Goal: Browse casually: Explore the website without a specific task or goal

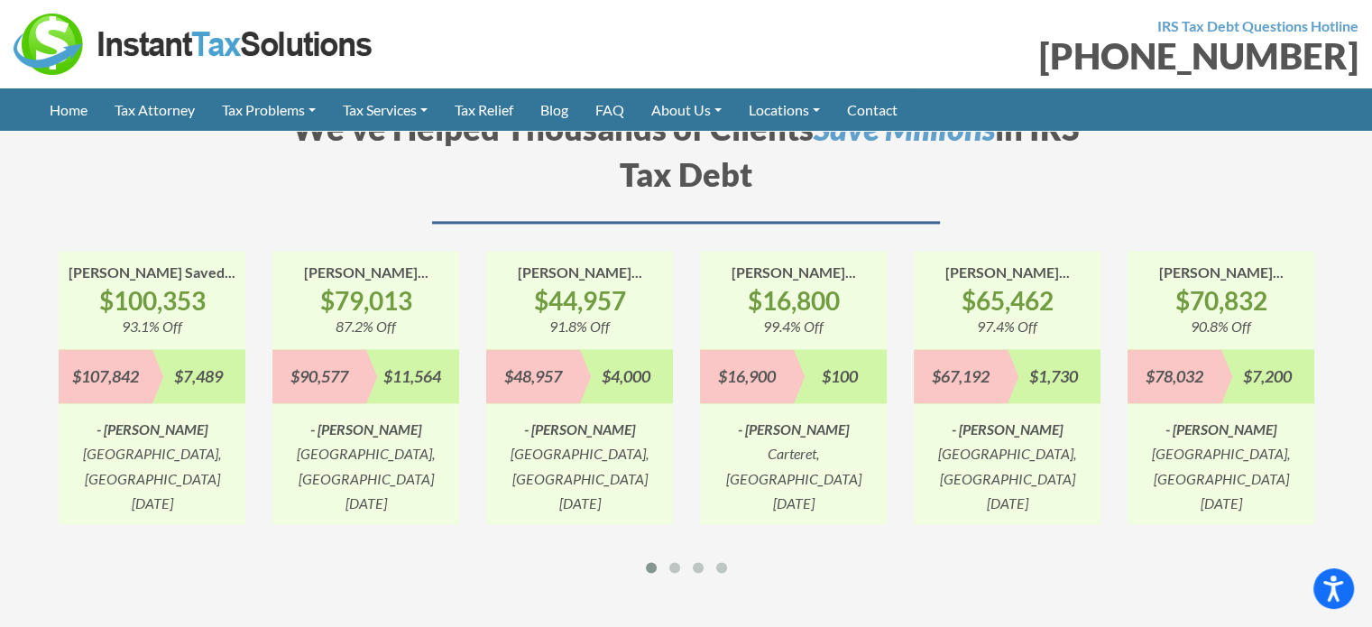
scroll to position [2435, 0]
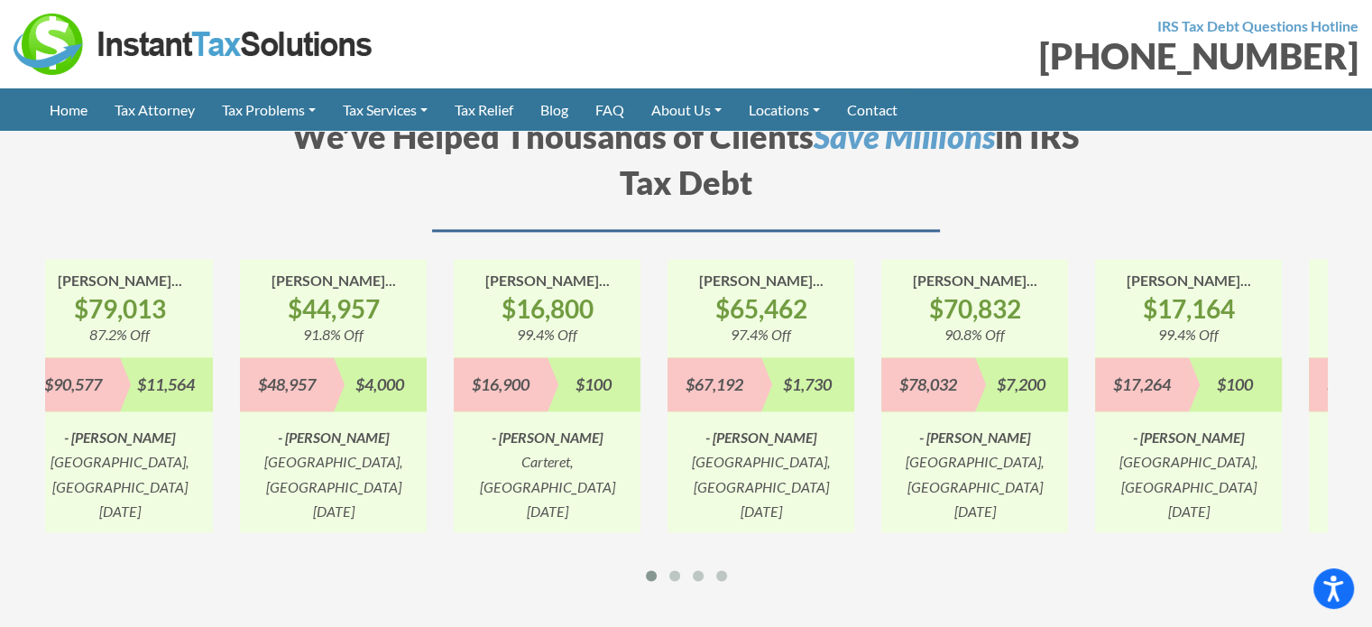
drag, startPoint x: 840, startPoint y: 392, endPoint x: 535, endPoint y: 392, distance: 305.7
click at [534, 392] on div "[PERSON_NAME]... $16,800 99.4% Off $16,900 $100 - [PERSON_NAME], [GEOGRAPHIC_DA…" at bounding box center [547, 395] width 187 height 273
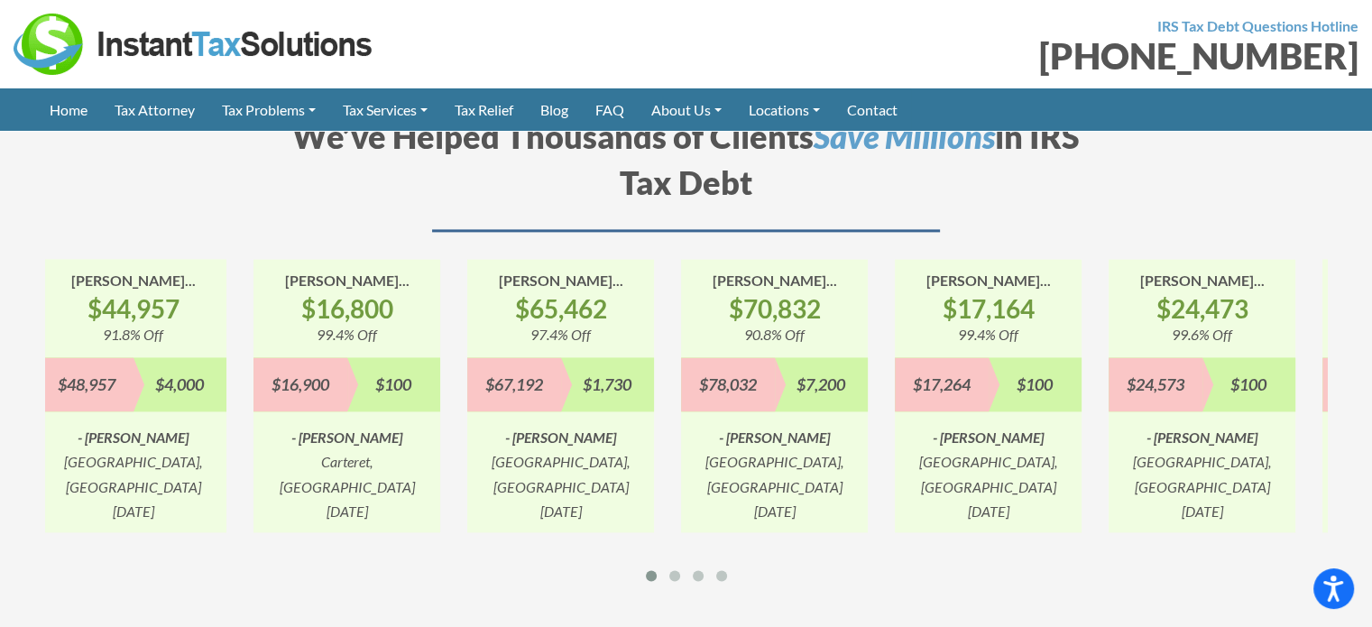
drag, startPoint x: 863, startPoint y: 389, endPoint x: 570, endPoint y: 391, distance: 293.1
click at [681, 390] on div "[PERSON_NAME]... $70,832 90.8% Off $78,032 $7,200 - [PERSON_NAME] [GEOGRAPHIC_D…" at bounding box center [774, 395] width 187 height 273
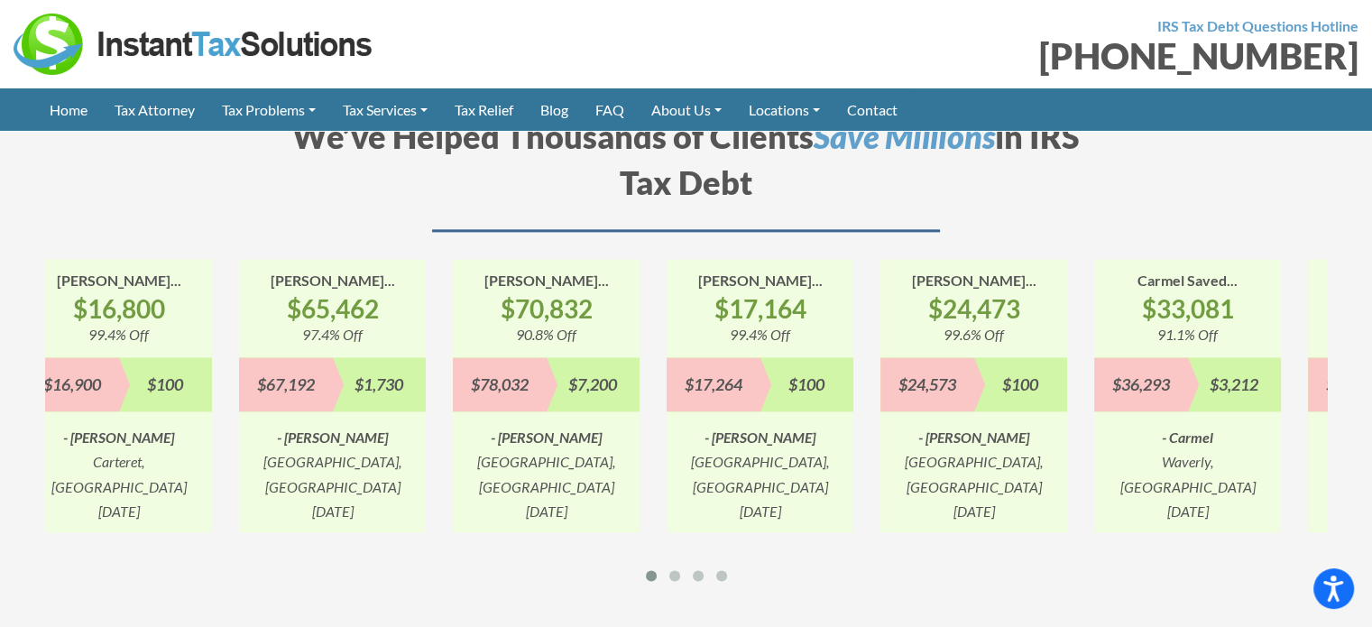
drag, startPoint x: 909, startPoint y: 391, endPoint x: 631, endPoint y: 391, distance: 277.8
click at [867, 391] on div "[PERSON_NAME]... $24,473 99.6% Off $24,573 $100 - [PERSON_NAME], [GEOGRAPHIC_DA…" at bounding box center [974, 395] width 214 height 273
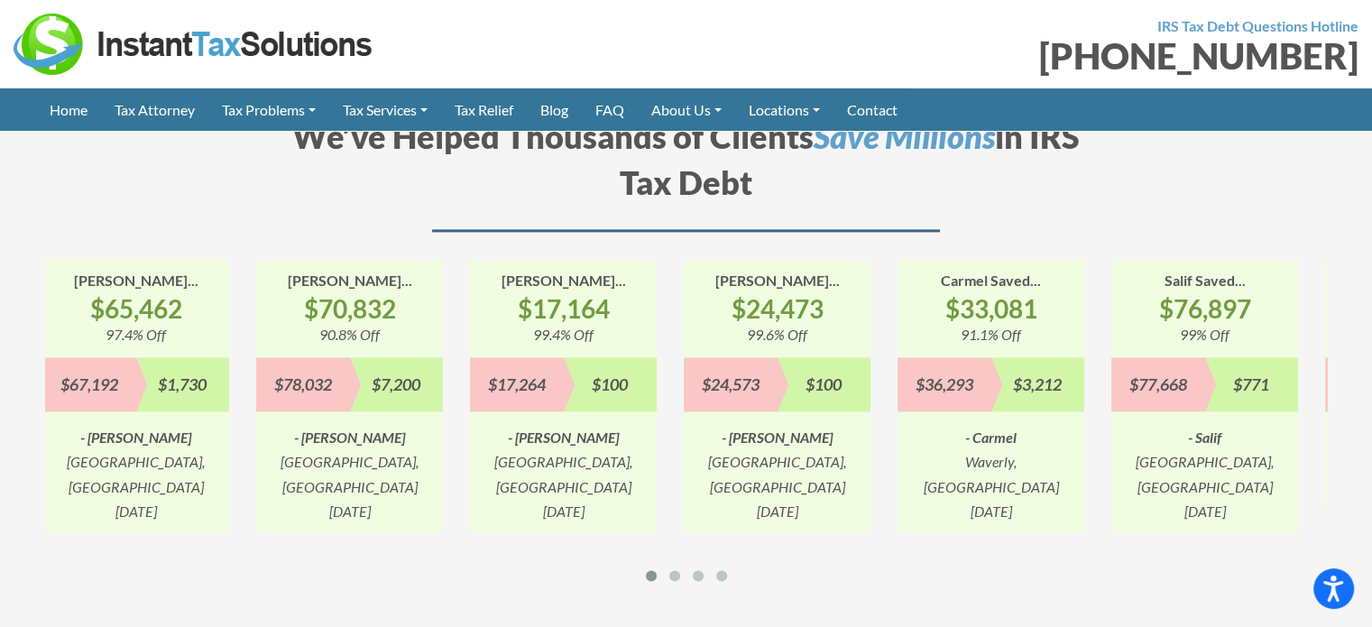
drag, startPoint x: 846, startPoint y: 384, endPoint x: 691, endPoint y: 385, distance: 155.1
click at [760, 384] on div "[PERSON_NAME]... $24,473 99.6% Off $24,573 $100 - [PERSON_NAME], [GEOGRAPHIC_DA…" at bounding box center [777, 395] width 187 height 273
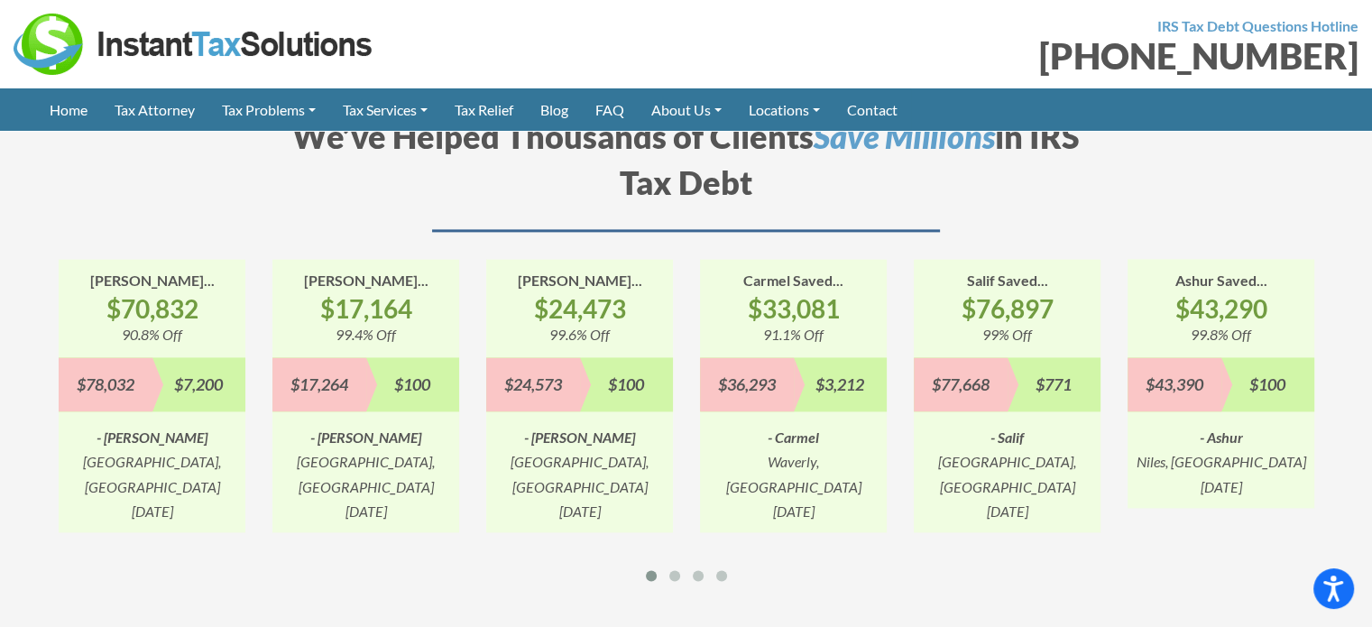
drag, startPoint x: 919, startPoint y: 381, endPoint x: 907, endPoint y: 381, distance: 11.7
click at [914, 381] on div "$77,668" at bounding box center [961, 384] width 94 height 54
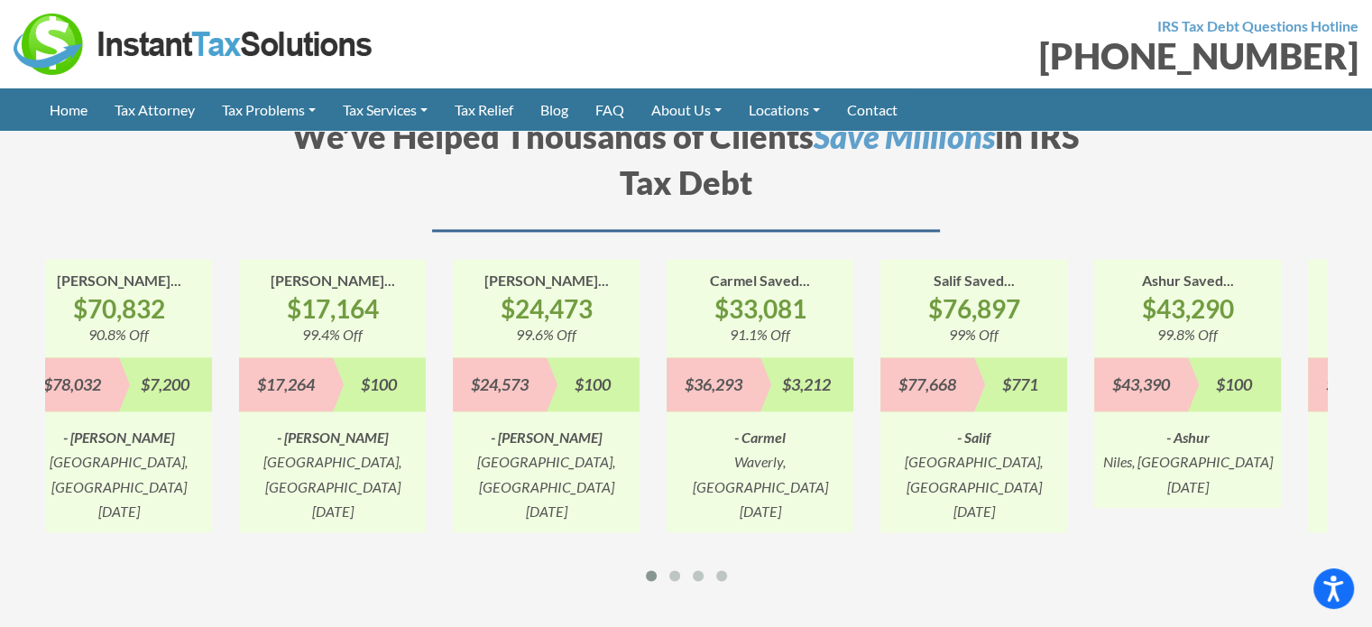
drag, startPoint x: 969, startPoint y: 383, endPoint x: 806, endPoint y: 383, distance: 162.3
click at [880, 383] on div "Salif Saved... $76,897 99% Off $77,668 $771 - [GEOGRAPHIC_DATA], [GEOGRAPHIC_DA…" at bounding box center [973, 395] width 187 height 273
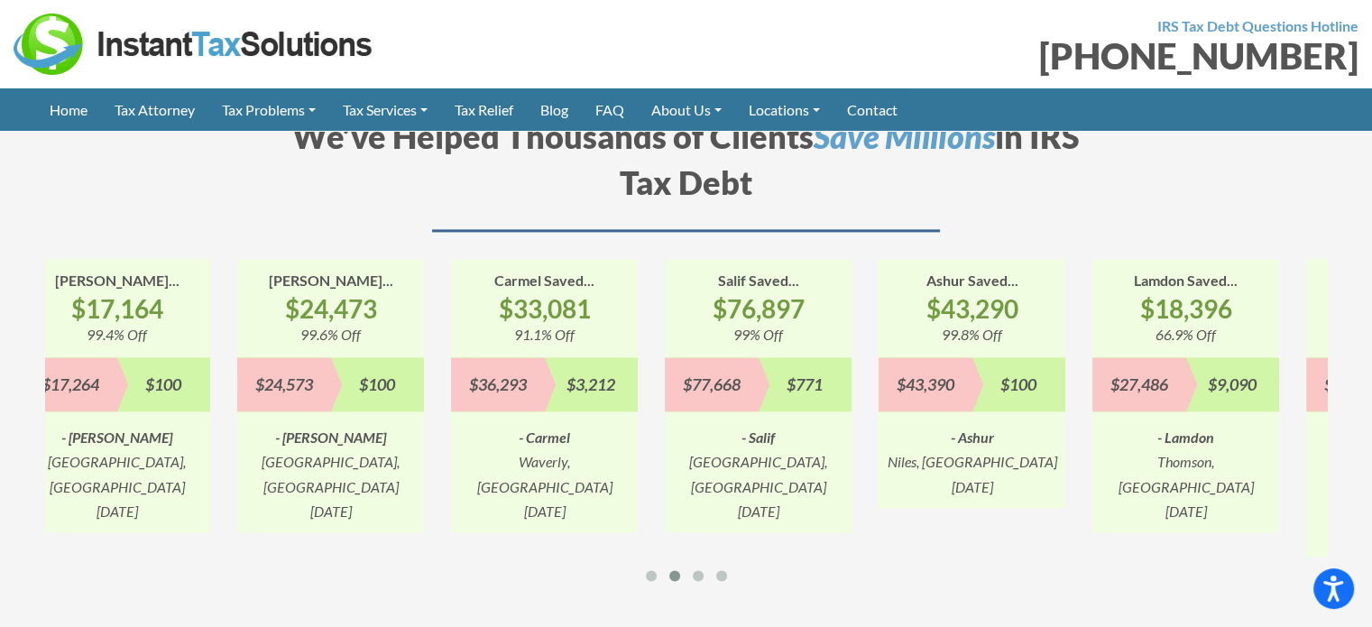
drag, startPoint x: 829, startPoint y: 383, endPoint x: 725, endPoint y: 383, distance: 103.7
click at [730, 383] on div "Salif Saved... $76,897 99% Off $77,668 $771 - [GEOGRAPHIC_DATA], [GEOGRAPHIC_DA…" at bounding box center [758, 395] width 187 height 273
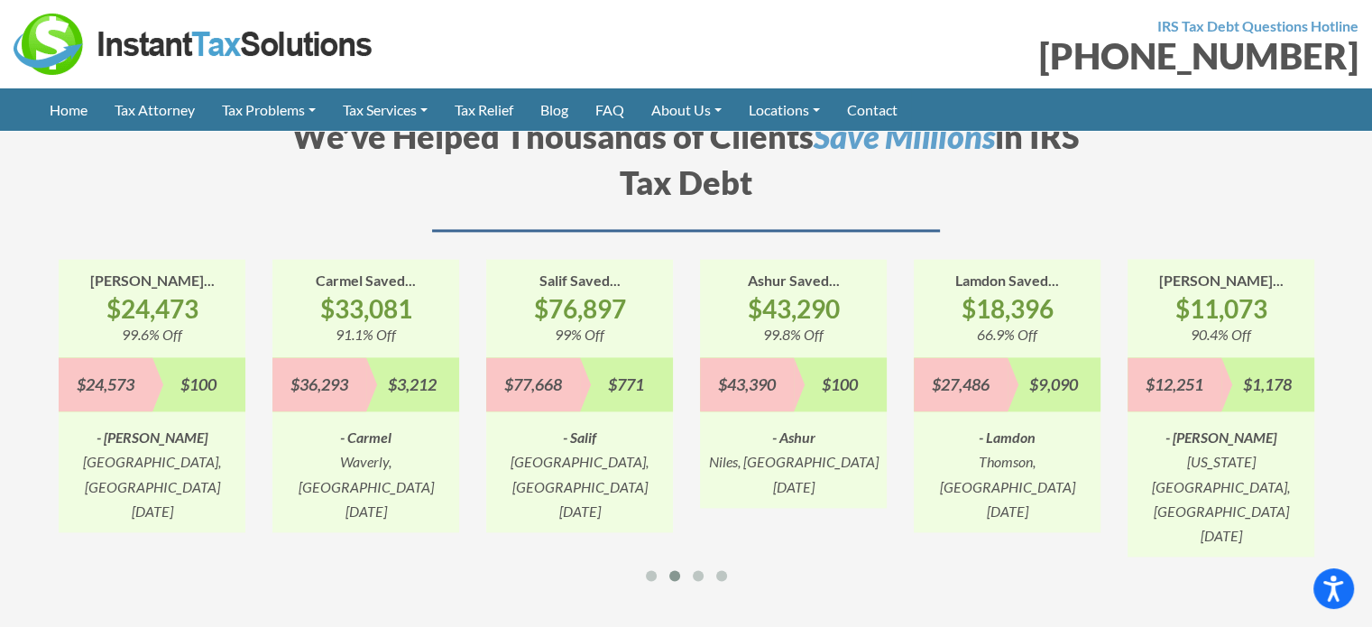
click at [794, 381] on div "$100" at bounding box center [841, 384] width 94 height 54
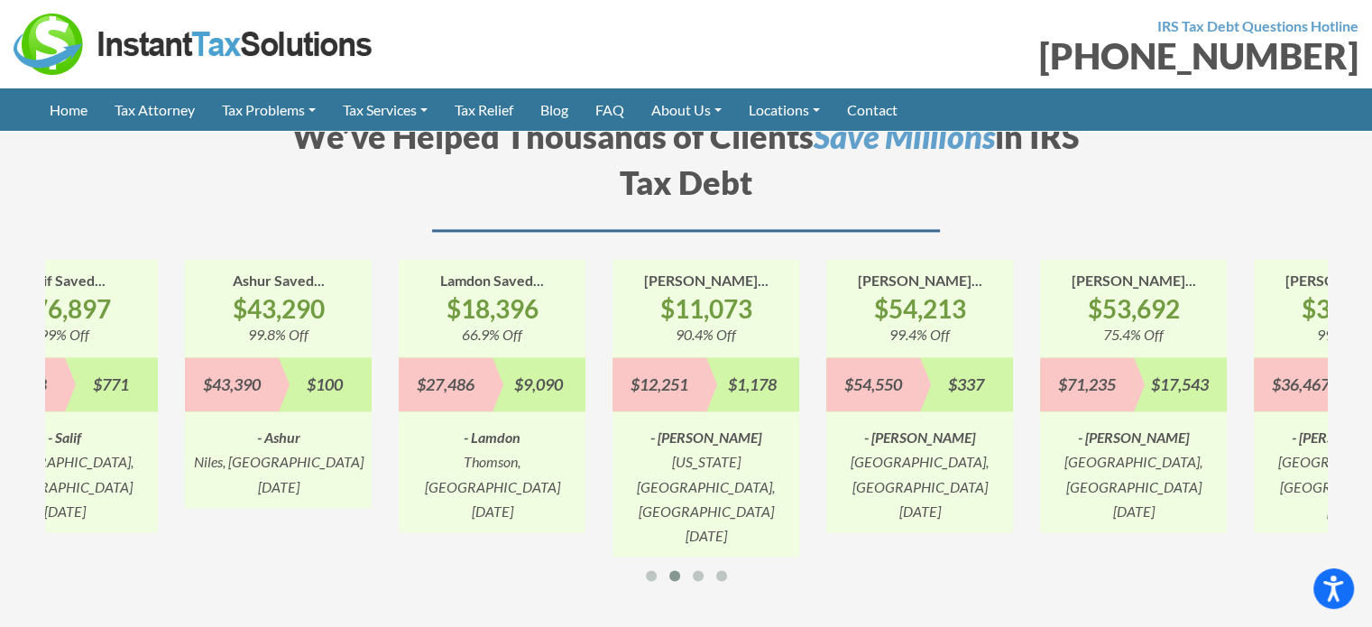
drag, startPoint x: 877, startPoint y: 372, endPoint x: 375, endPoint y: 374, distance: 502.3
click at [706, 372] on div "$1,178" at bounding box center [753, 384] width 94 height 54
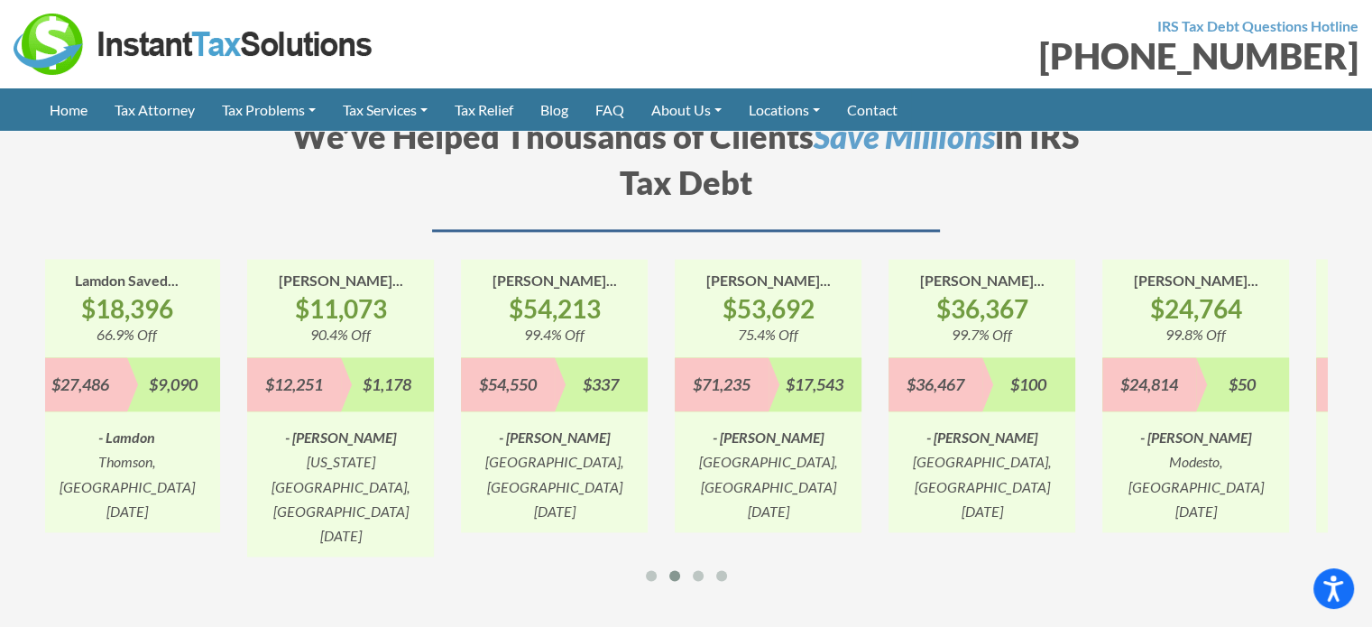
drag, startPoint x: 938, startPoint y: 360, endPoint x: 432, endPoint y: 367, distance: 506.0
click at [888, 365] on div "$36,467" at bounding box center [935, 384] width 94 height 54
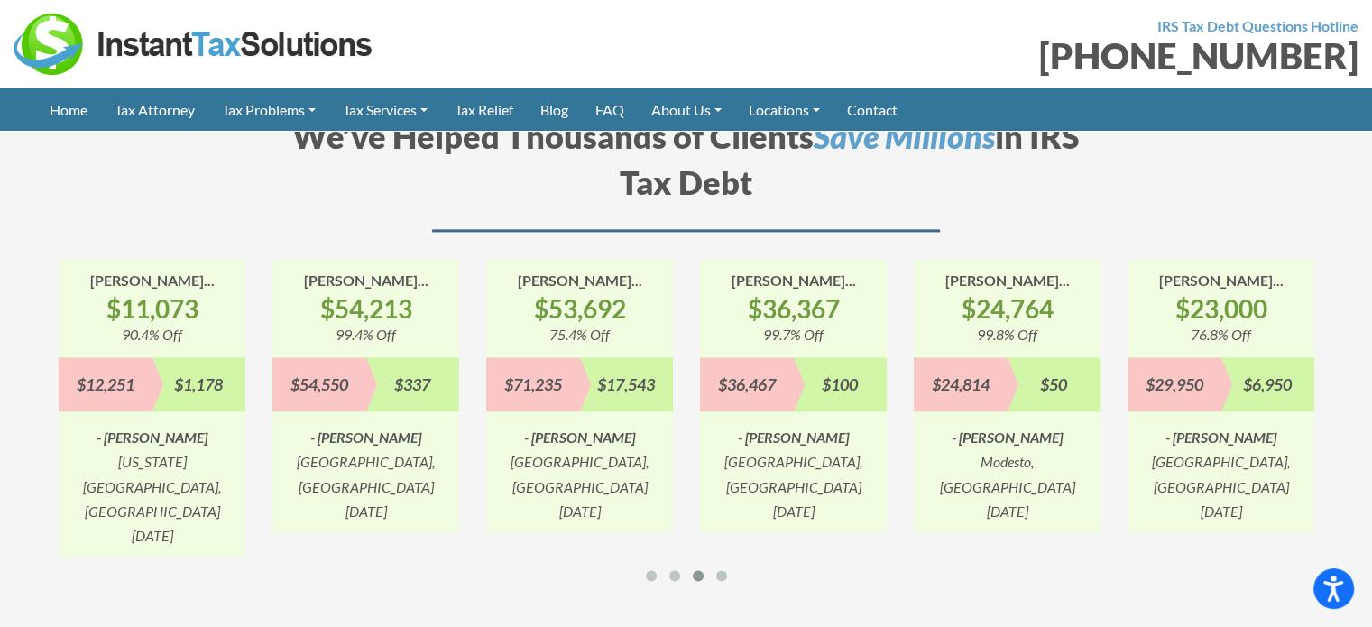
drag, startPoint x: 588, startPoint y: 364, endPoint x: 348, endPoint y: 364, distance: 239.9
click at [580, 364] on div "$17,543" at bounding box center [627, 384] width 94 height 54
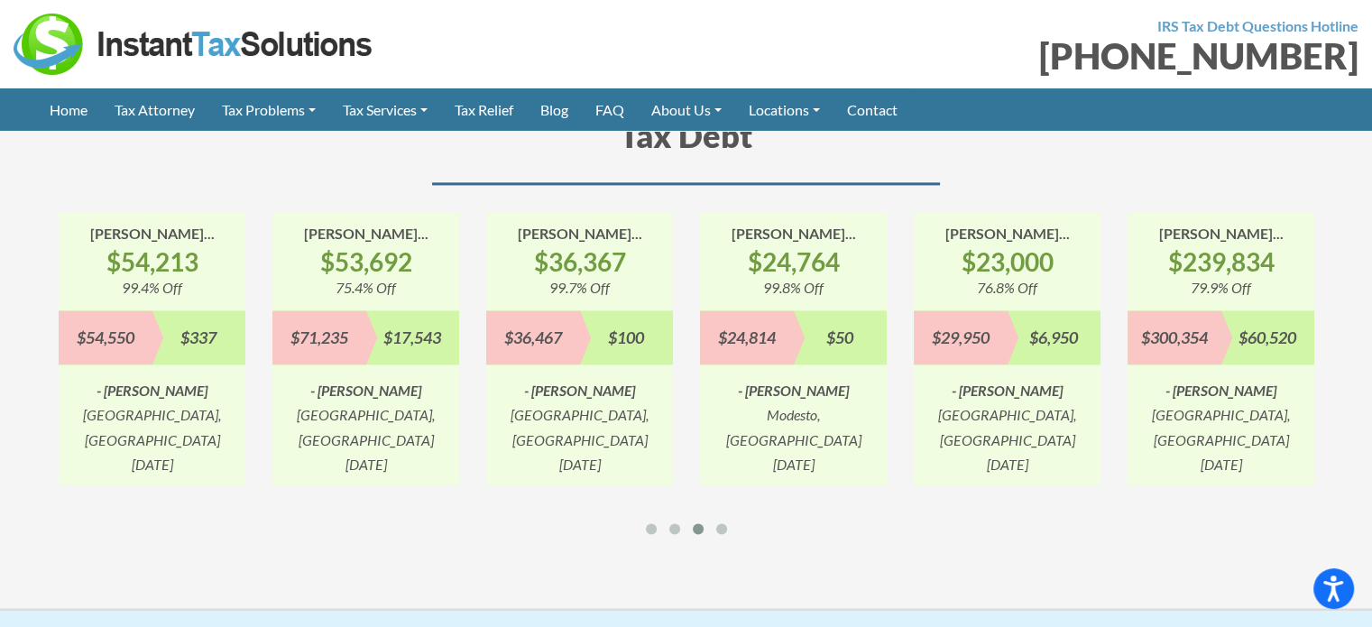
scroll to position [2345, 0]
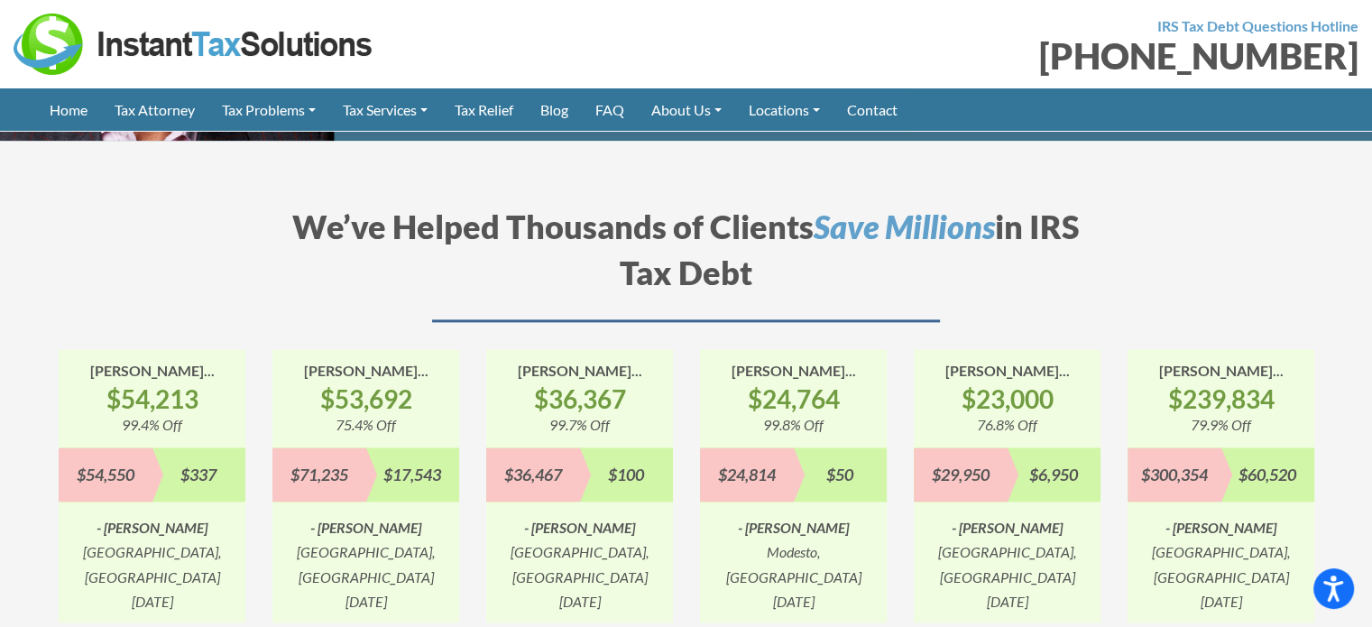
drag, startPoint x: 414, startPoint y: 436, endPoint x: 805, endPoint y: 418, distance: 391.8
click at [459, 412] on div "[PERSON_NAME]... $53,692 75.4% Off $71,235 $17,543 - [PERSON_NAME] [GEOGRAPHIC_…" at bounding box center [365, 485] width 187 height 273
click at [245, 412] on div "[PERSON_NAME]... $54,213 99.4% Off $54,550 $337 - [PERSON_NAME][GEOGRAPHIC_DATA…" at bounding box center [152, 485] width 187 height 273
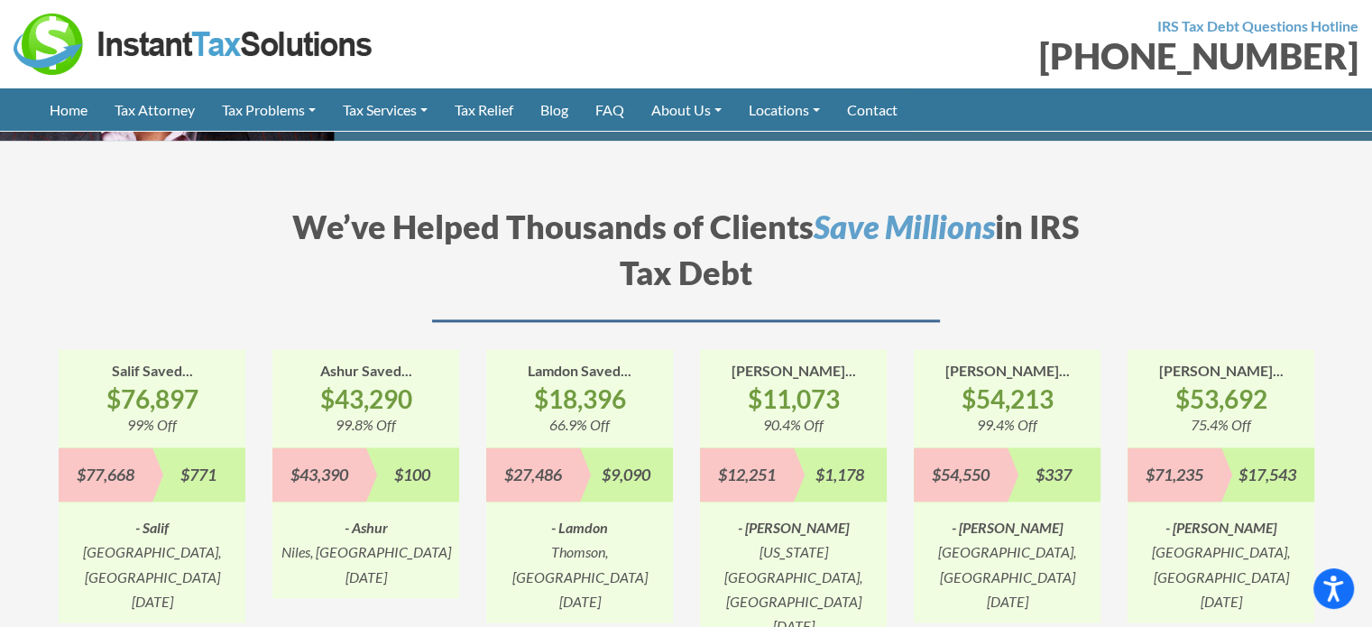
drag, startPoint x: 805, startPoint y: 418, endPoint x: 577, endPoint y: 418, distance: 228.2
click at [686, 418] on div "[PERSON_NAME]... $11,073 90.4% Off $12,251 $1,178 - [PERSON_NAME][US_STATE] Dep…" at bounding box center [793, 498] width 214 height 298
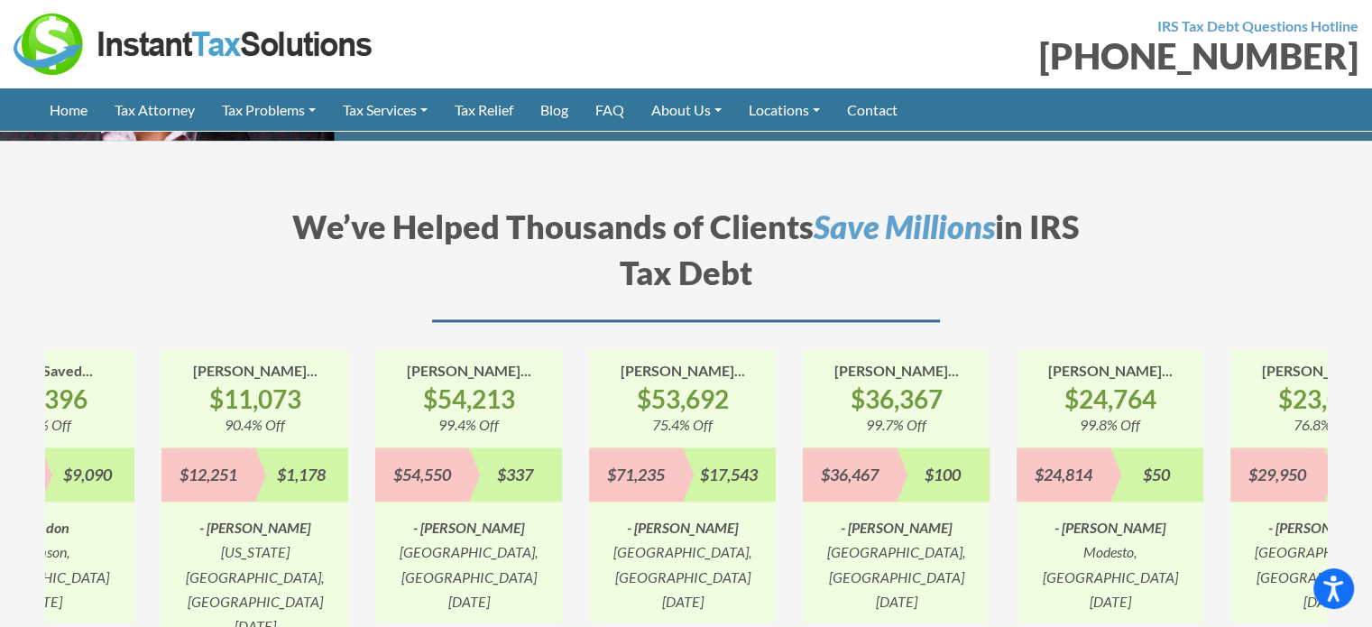
drag, startPoint x: 909, startPoint y: 425, endPoint x: 996, endPoint y: 409, distance: 87.9
click at [896, 447] on div "$100" at bounding box center [943, 474] width 94 height 54
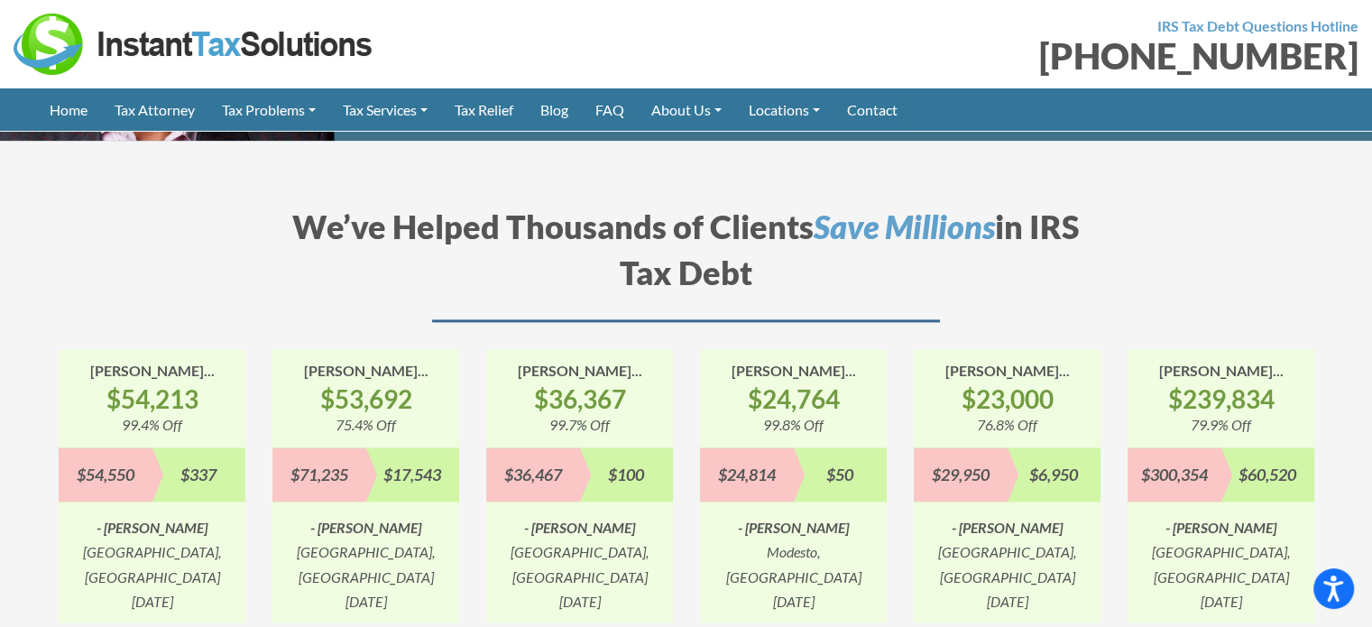
drag, startPoint x: 1000, startPoint y: 409, endPoint x: 629, endPoint y: 409, distance: 370.6
click at [938, 409] on div "[PERSON_NAME]... $23,000 76.8% Off $29,950 $6,950 - [PERSON_NAME][GEOGRAPHIC_DA…" at bounding box center [1007, 485] width 187 height 273
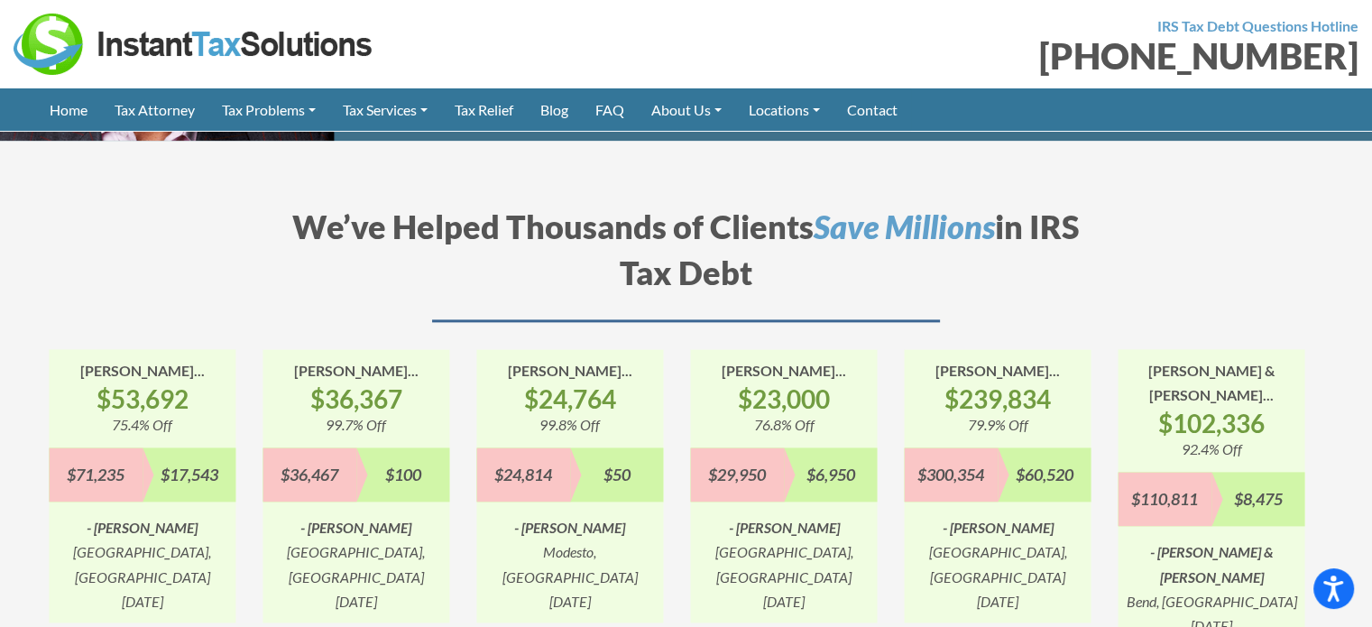
drag, startPoint x: 871, startPoint y: 415, endPoint x: 628, endPoint y: 415, distance: 243.5
click at [781, 415] on div "[PERSON_NAME]... $23,000 76.8% Off $29,950 $6,950 - [PERSON_NAME][GEOGRAPHIC_DA…" at bounding box center [783, 485] width 187 height 273
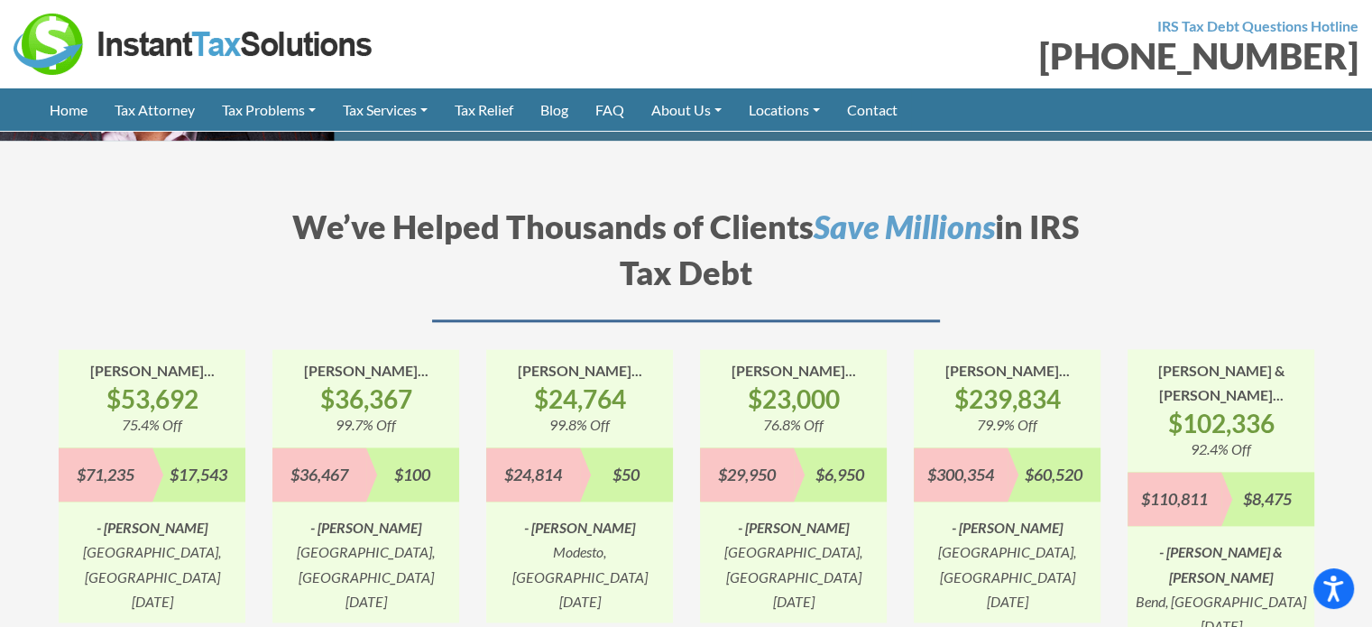
drag, startPoint x: 885, startPoint y: 418, endPoint x: 371, endPoint y: 418, distance: 514.0
click at [478, 418] on div "[PERSON_NAME] Saved... $100,353 93.1% Off $107,842 $7,489 - [PERSON_NAME], [GEO…" at bounding box center [1327, 498] width 8549 height 298
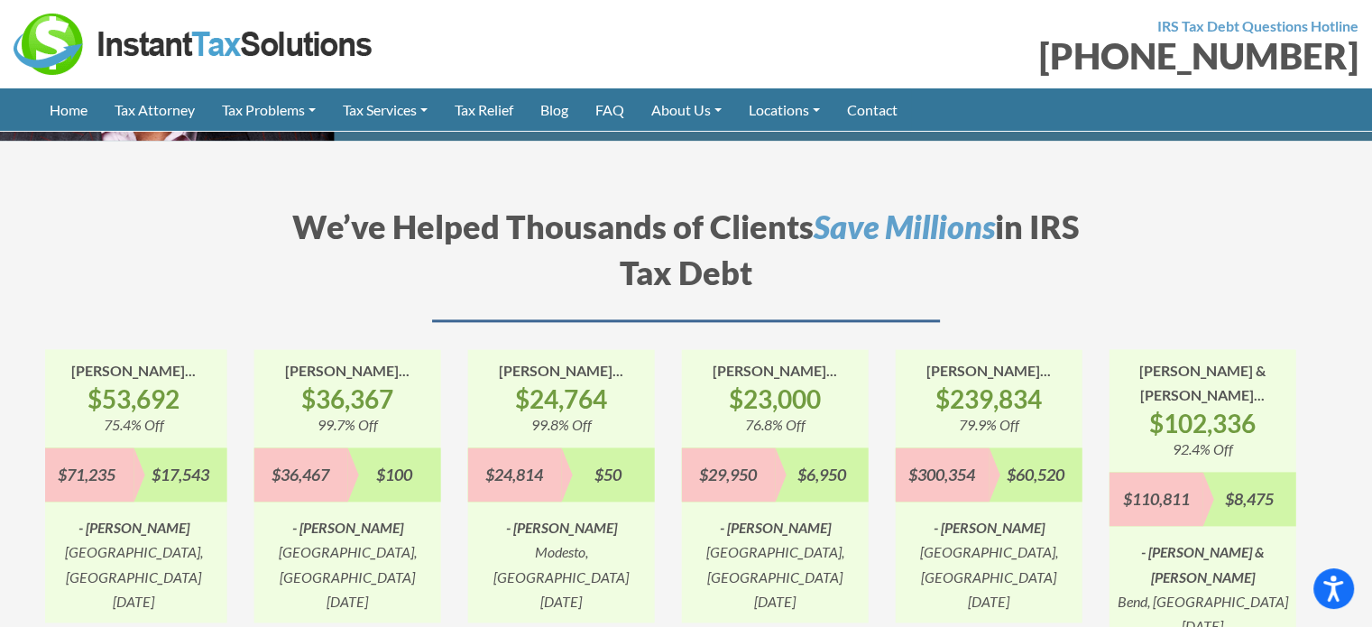
drag, startPoint x: 922, startPoint y: 418, endPoint x: 389, endPoint y: 418, distance: 533.0
click at [404, 418] on div "[PERSON_NAME] Saved... $100,353 93.1% Off $107,842 $7,489 - [PERSON_NAME], [GEO…" at bounding box center [1309, 498] width 8549 height 298
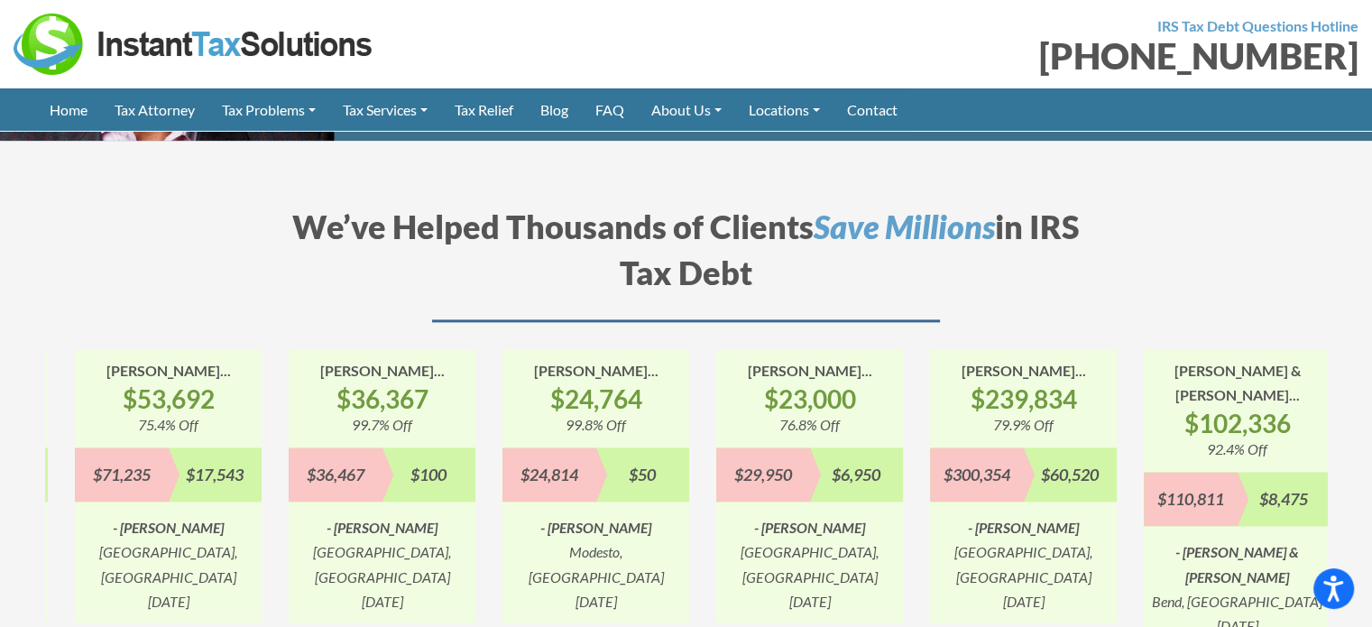
drag, startPoint x: 759, startPoint y: 418, endPoint x: 1059, endPoint y: 413, distance: 299.4
click at [903, 414] on div "[PERSON_NAME]... $23,000 76.8% Off $29,950 $6,950 - [PERSON_NAME][GEOGRAPHIC_DA…" at bounding box center [809, 485] width 187 height 273
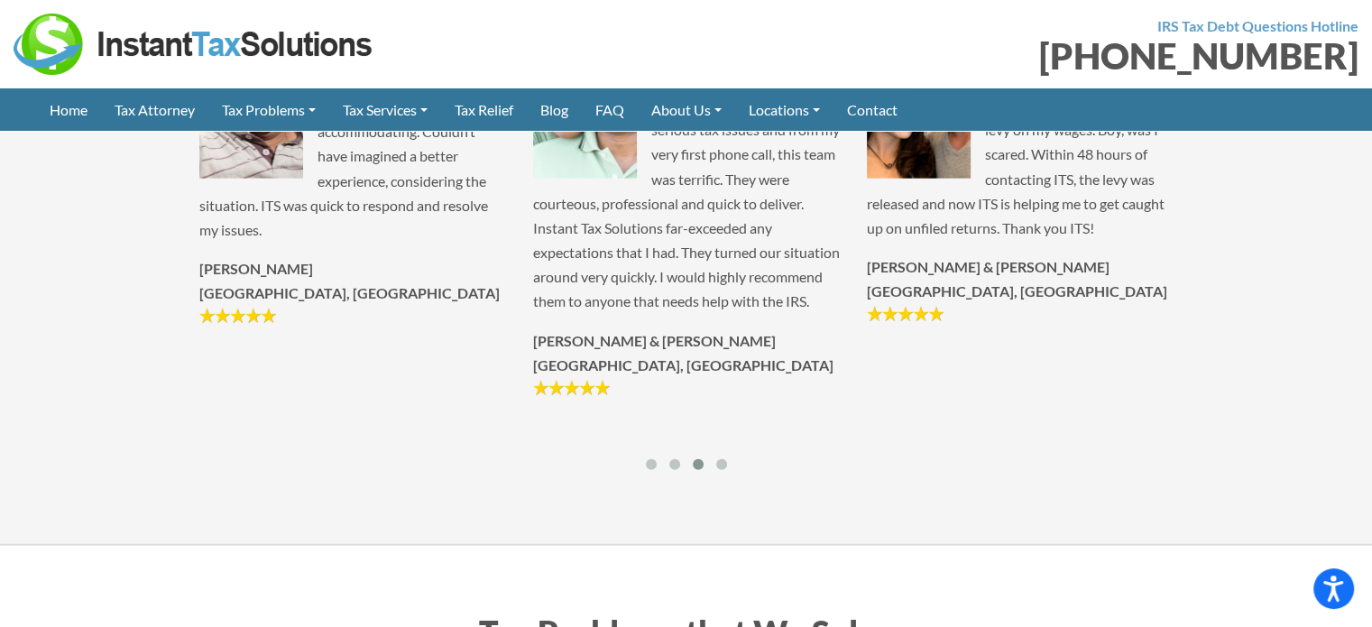
scroll to position [4859, 0]
